Goal: Navigation & Orientation: Find specific page/section

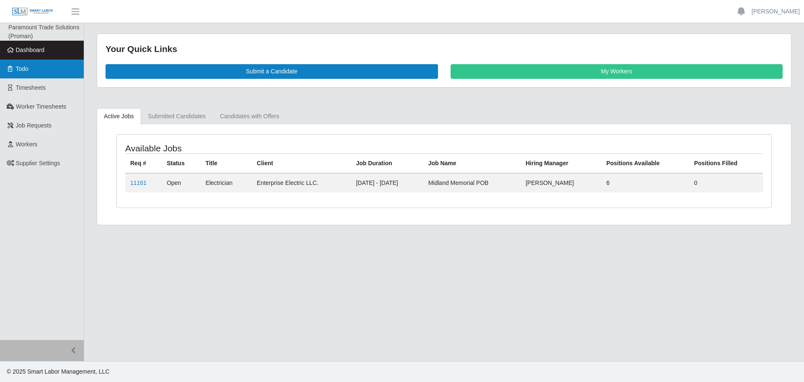
click at [57, 70] on link "Todo" at bounding box center [42, 68] width 84 height 19
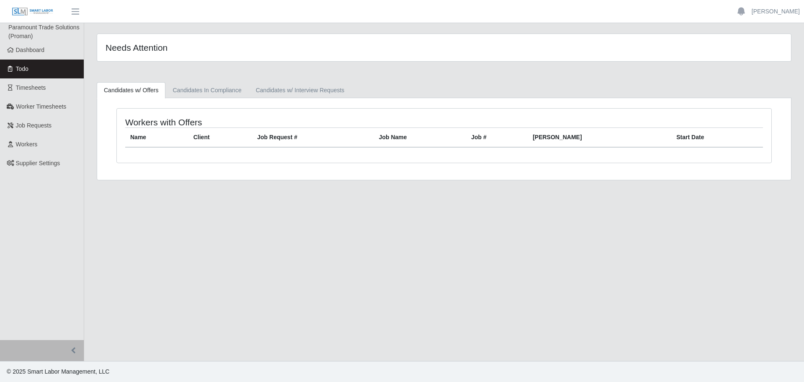
click at [47, 53] on link "Dashboard" at bounding box center [42, 50] width 84 height 19
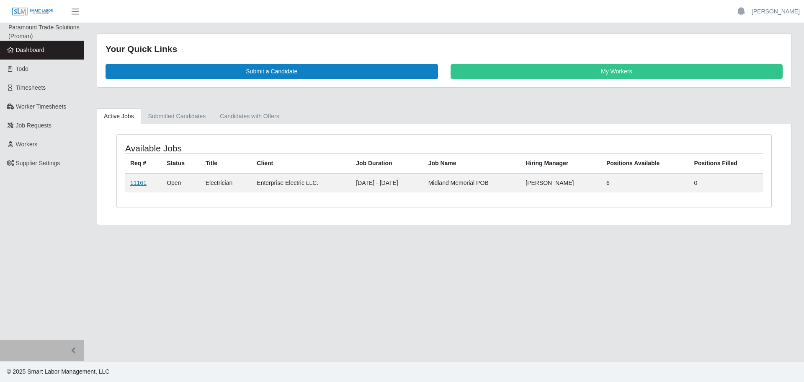
click at [140, 183] on link "11161" at bounding box center [138, 182] width 16 height 7
